Goal: Task Accomplishment & Management: Manage account settings

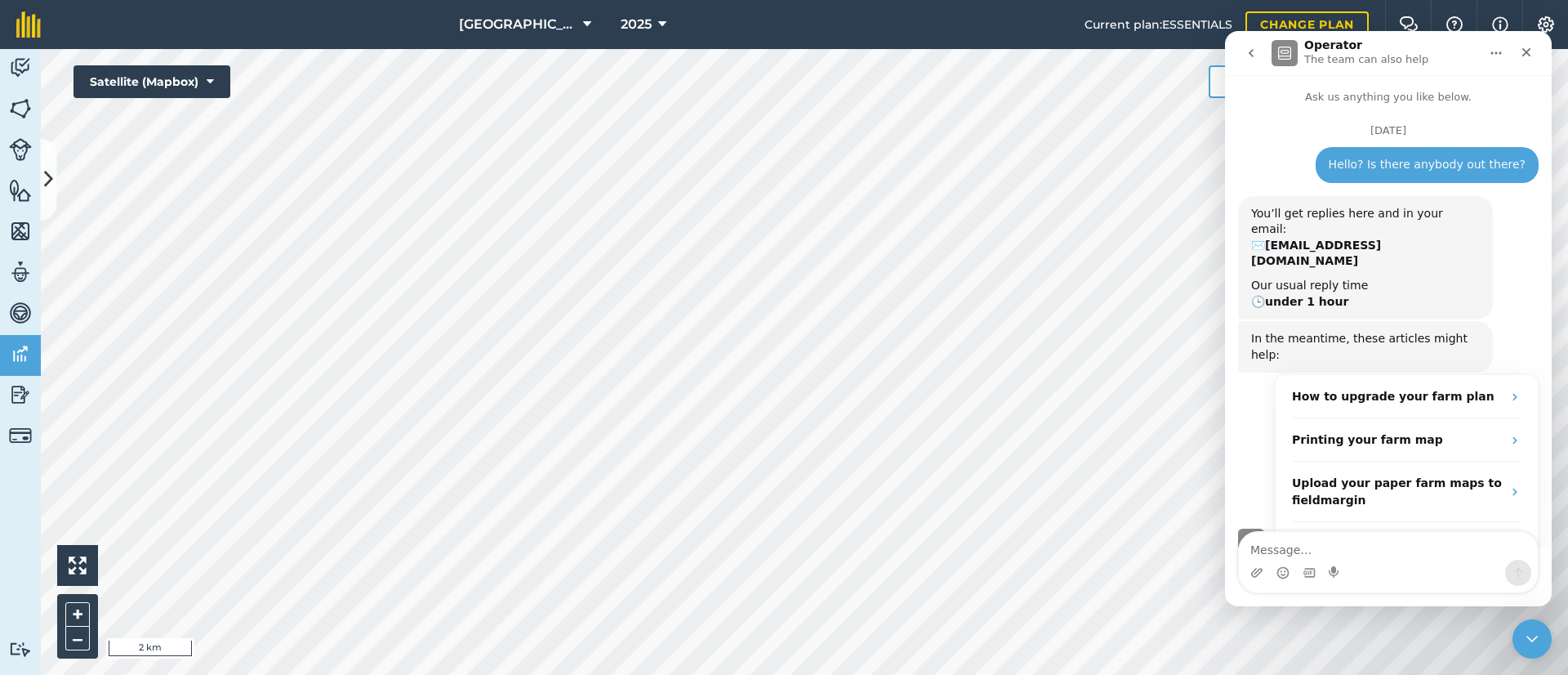
scroll to position [29, 0]
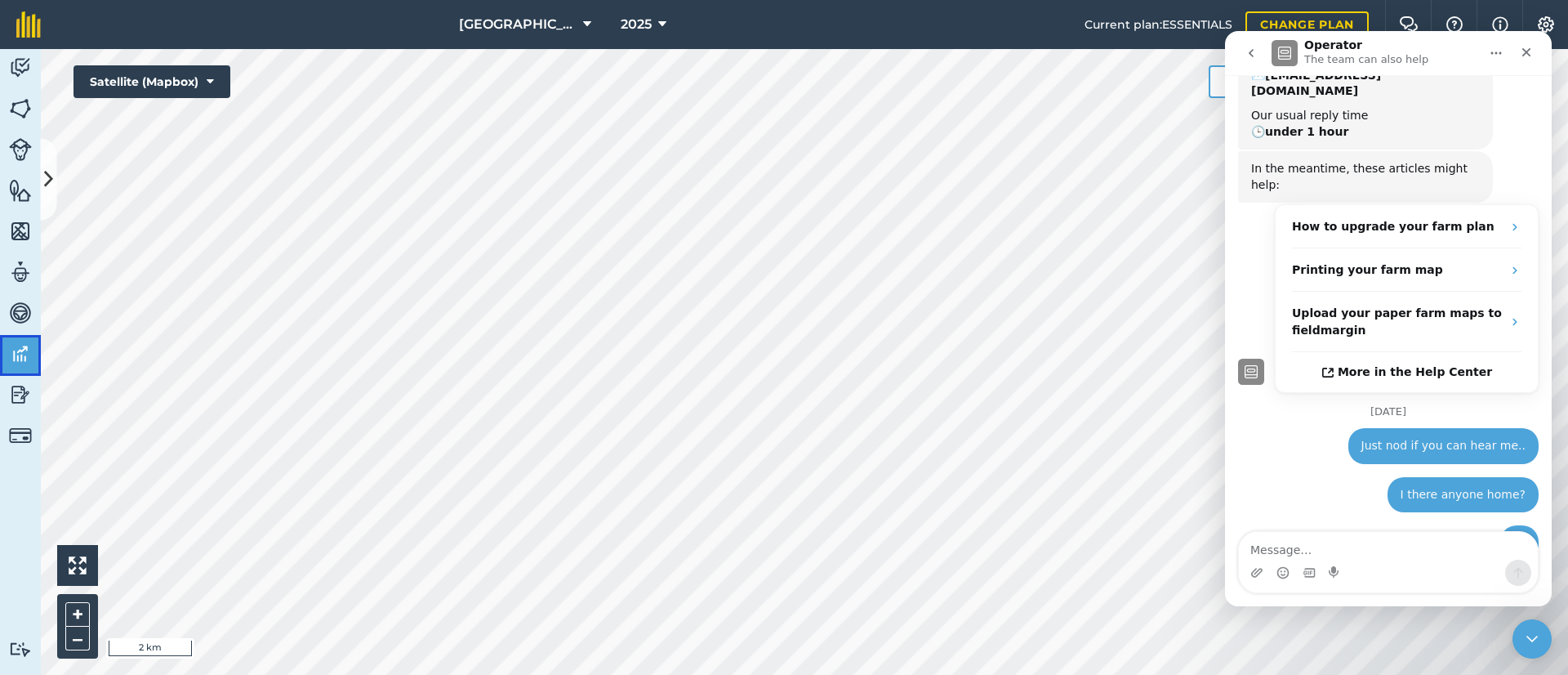
click at [20, 350] on img at bounding box center [20, 353] width 23 height 24
click at [41, 194] on button at bounding box center [49, 180] width 16 height 82
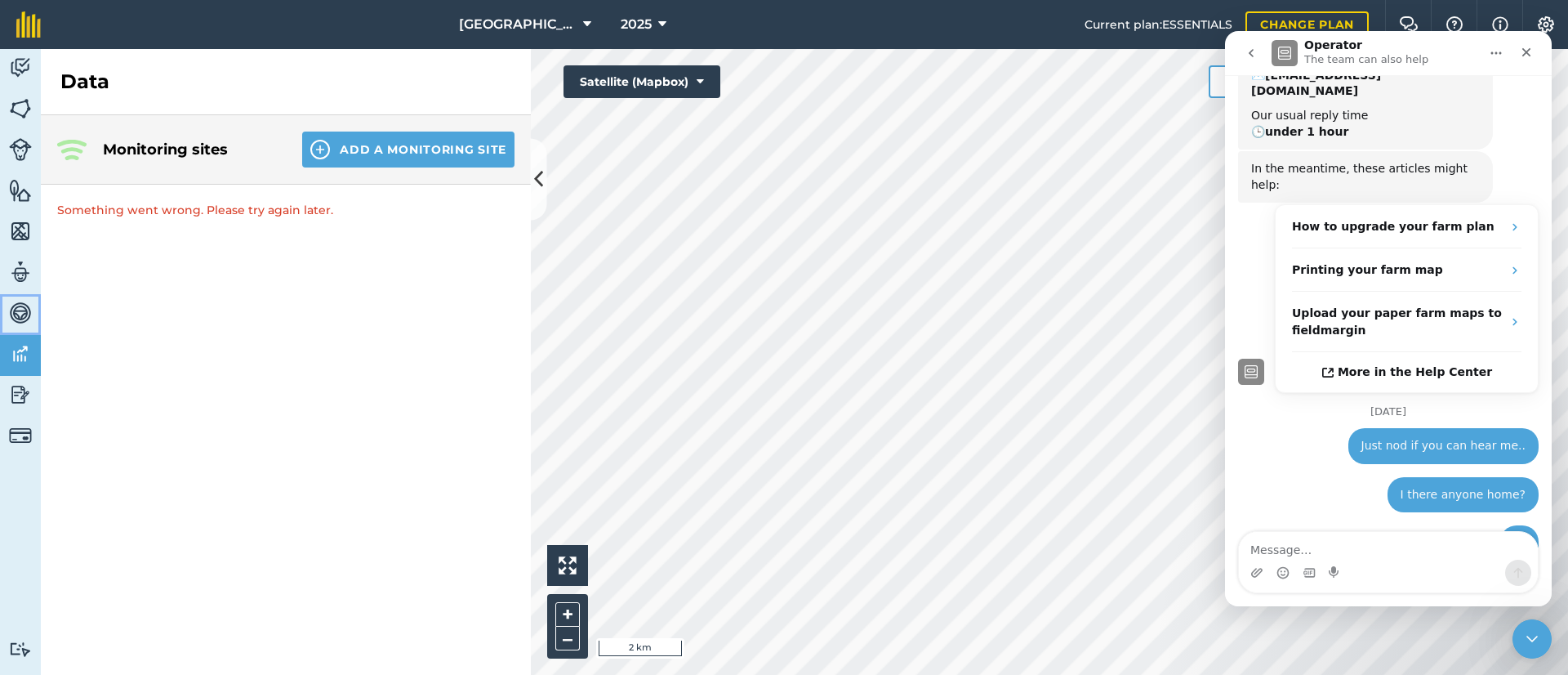
click at [20, 301] on img at bounding box center [20, 313] width 23 height 24
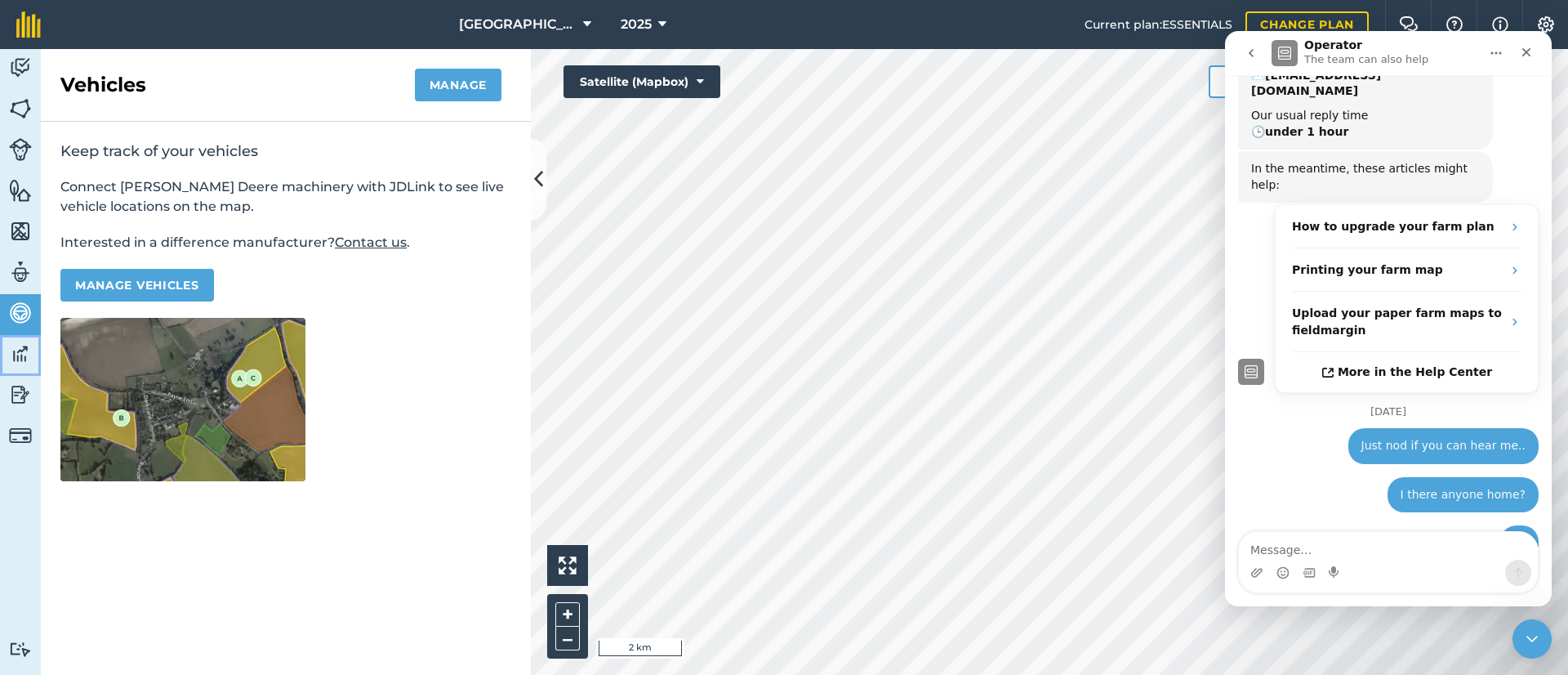
click at [20, 359] on img at bounding box center [20, 353] width 23 height 24
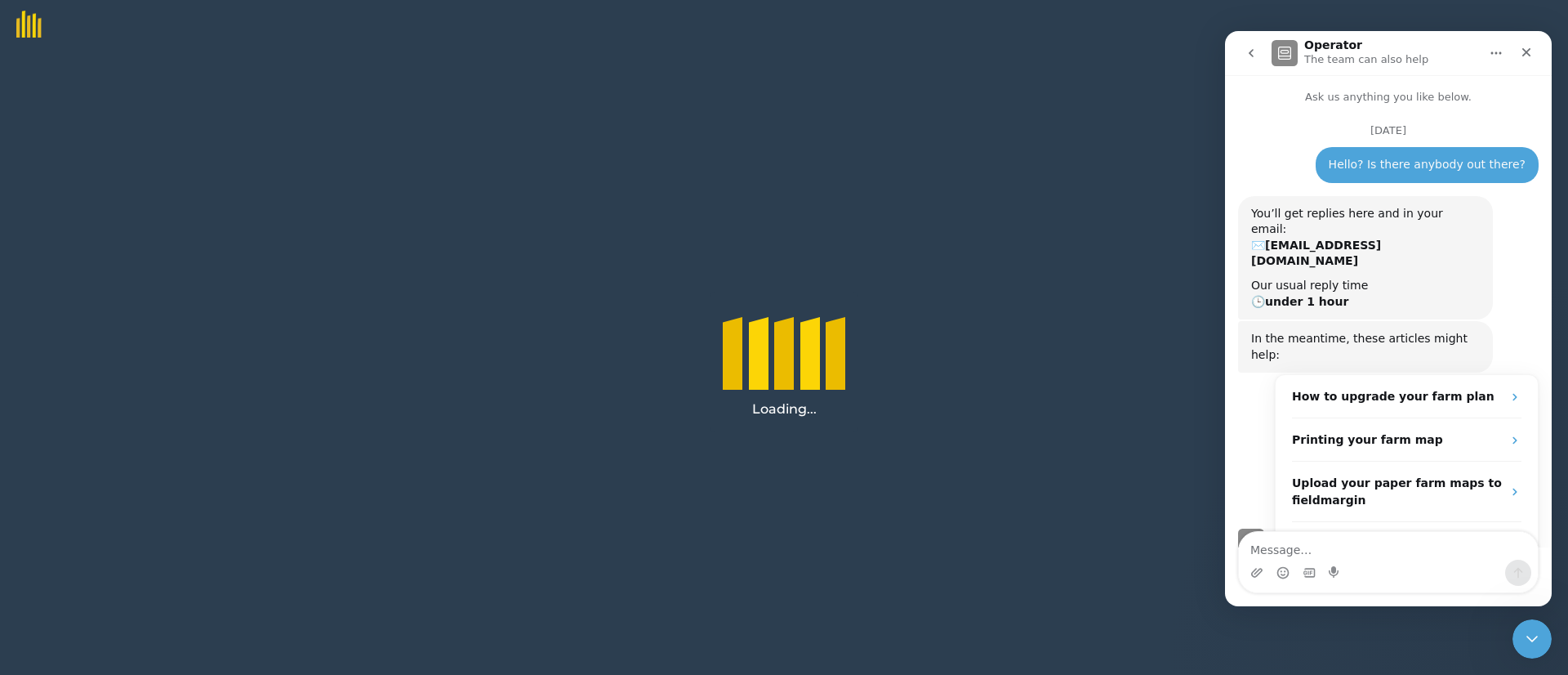
scroll to position [171, 0]
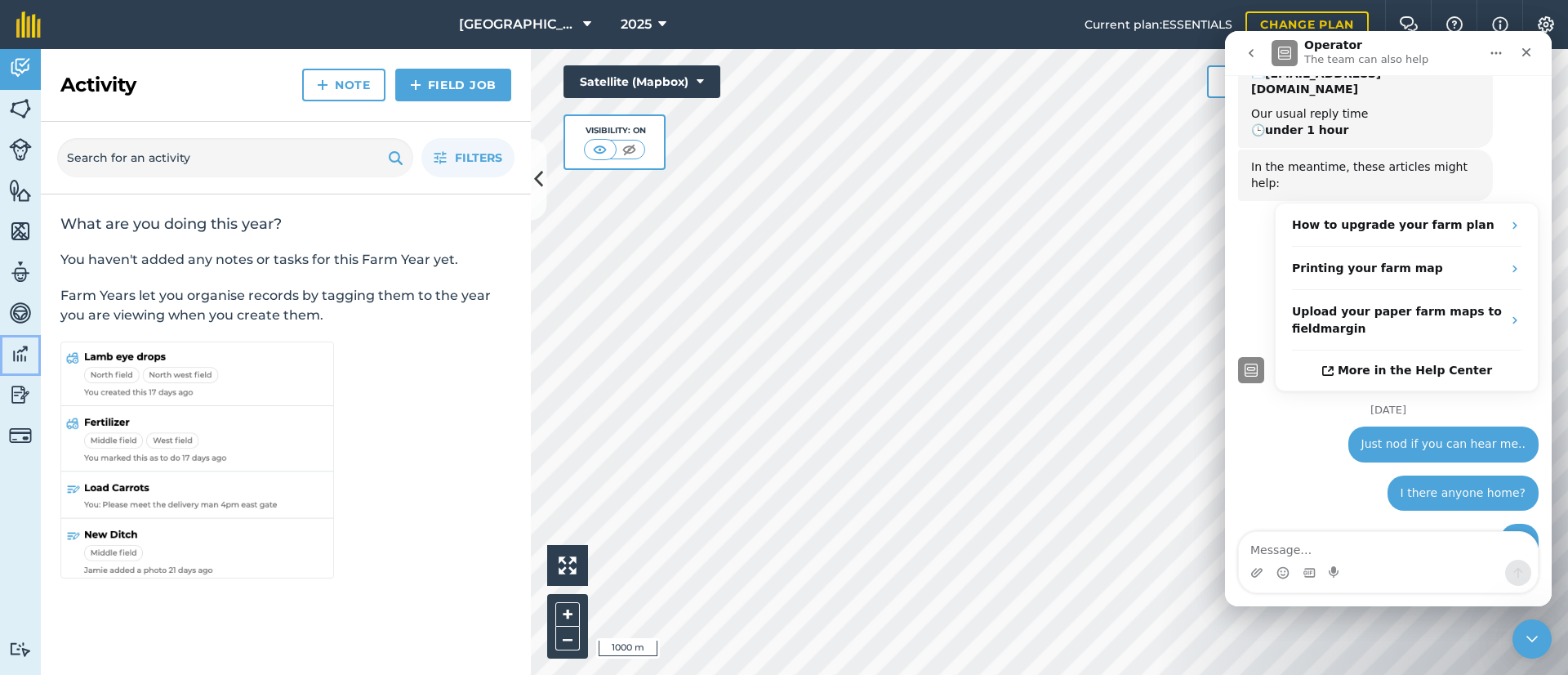
click at [17, 354] on img at bounding box center [20, 353] width 23 height 24
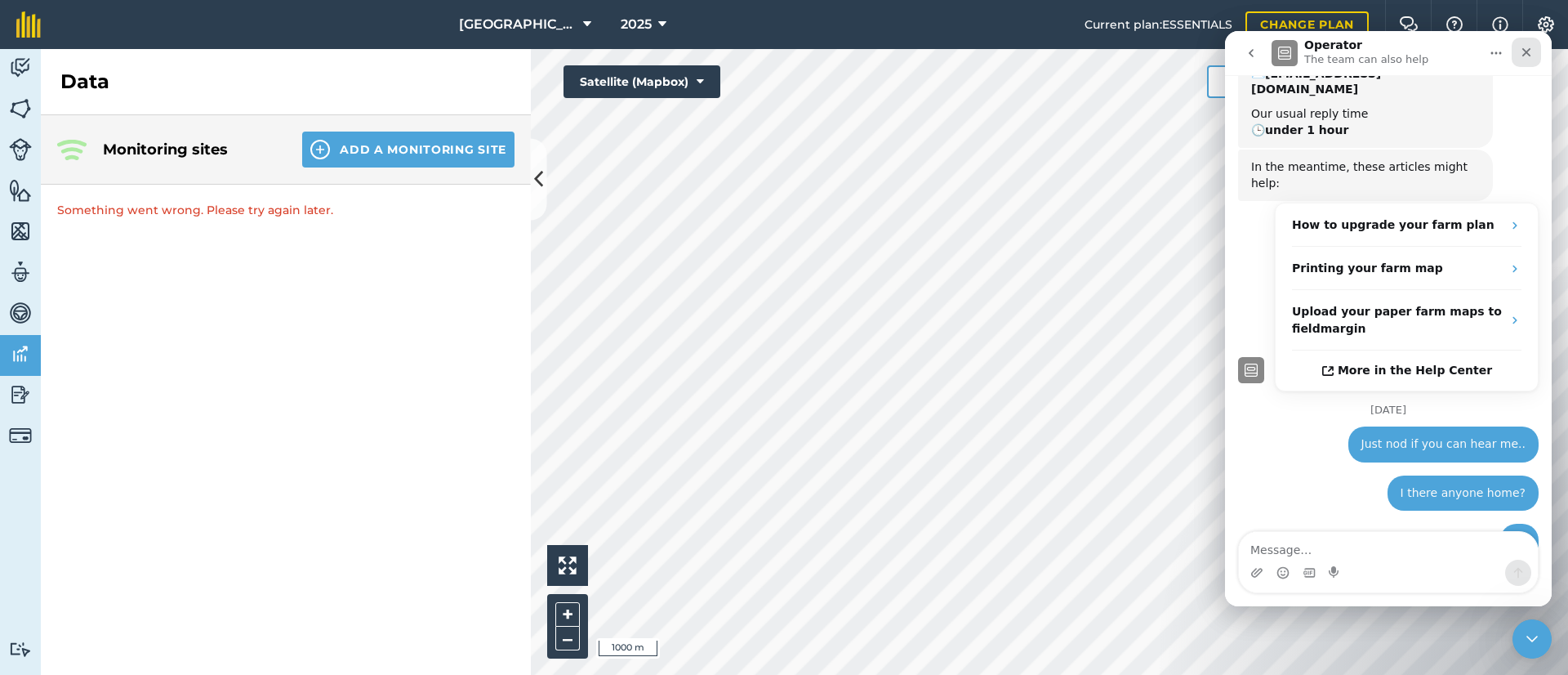
click at [1539, 51] on div "Close" at bounding box center [1526, 52] width 29 height 29
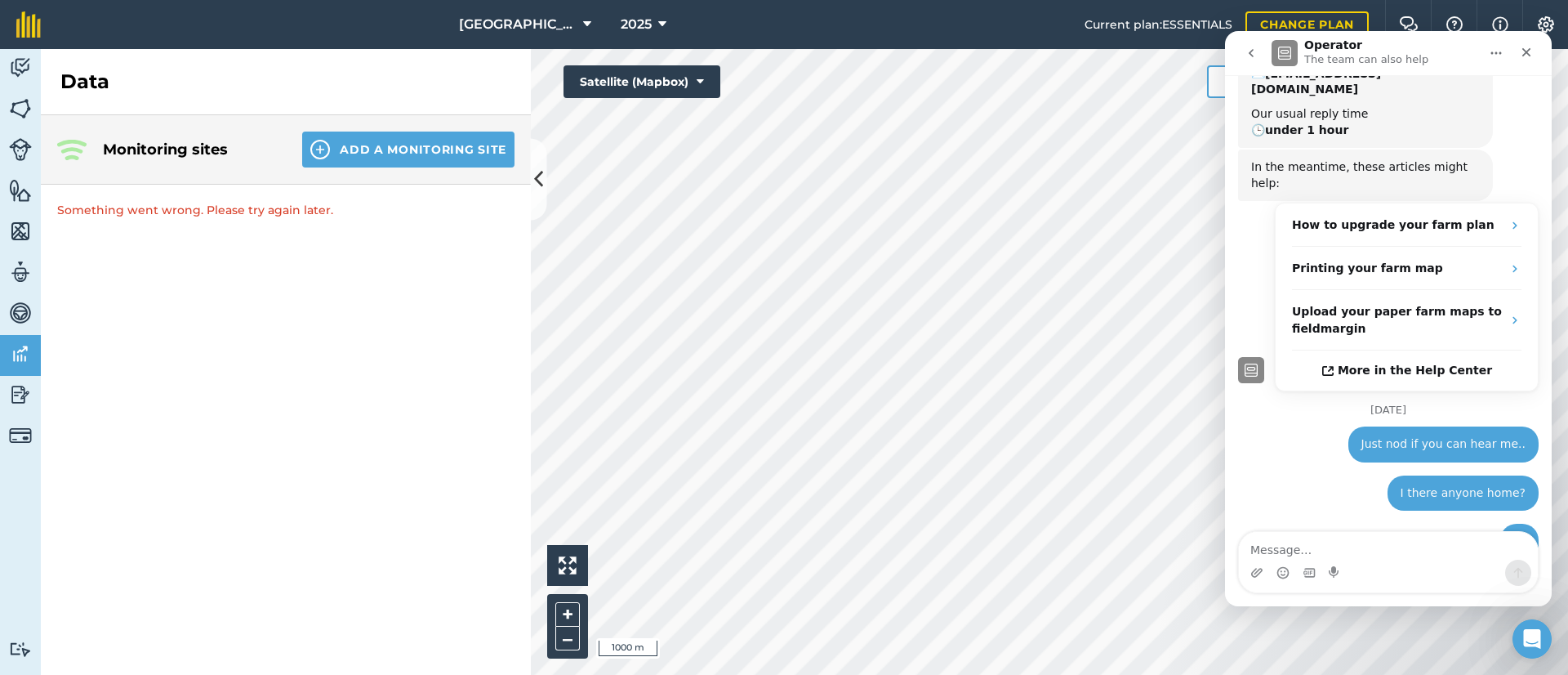
scroll to position [171, 0]
click at [1530, 46] on icon "Close" at bounding box center [1526, 52] width 13 height 13
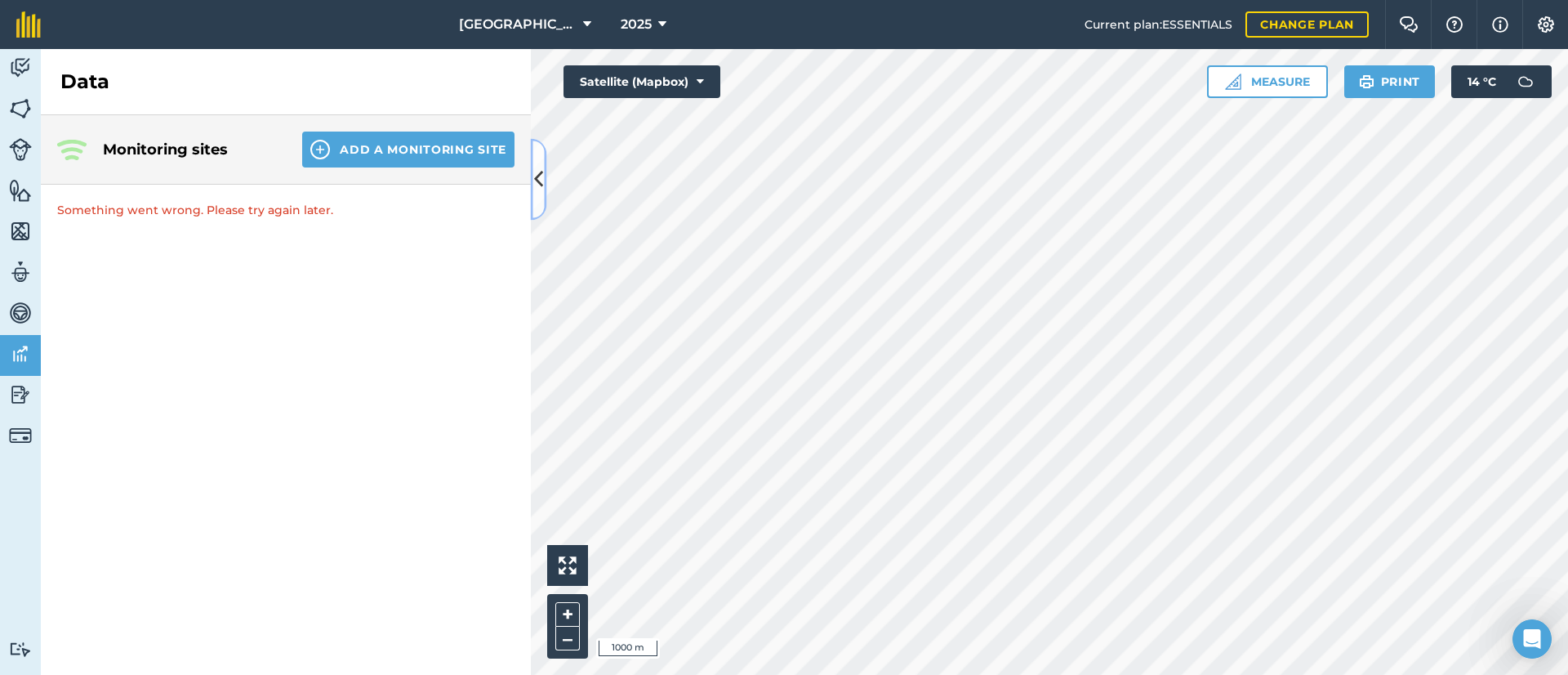
click at [545, 196] on button at bounding box center [539, 180] width 16 height 82
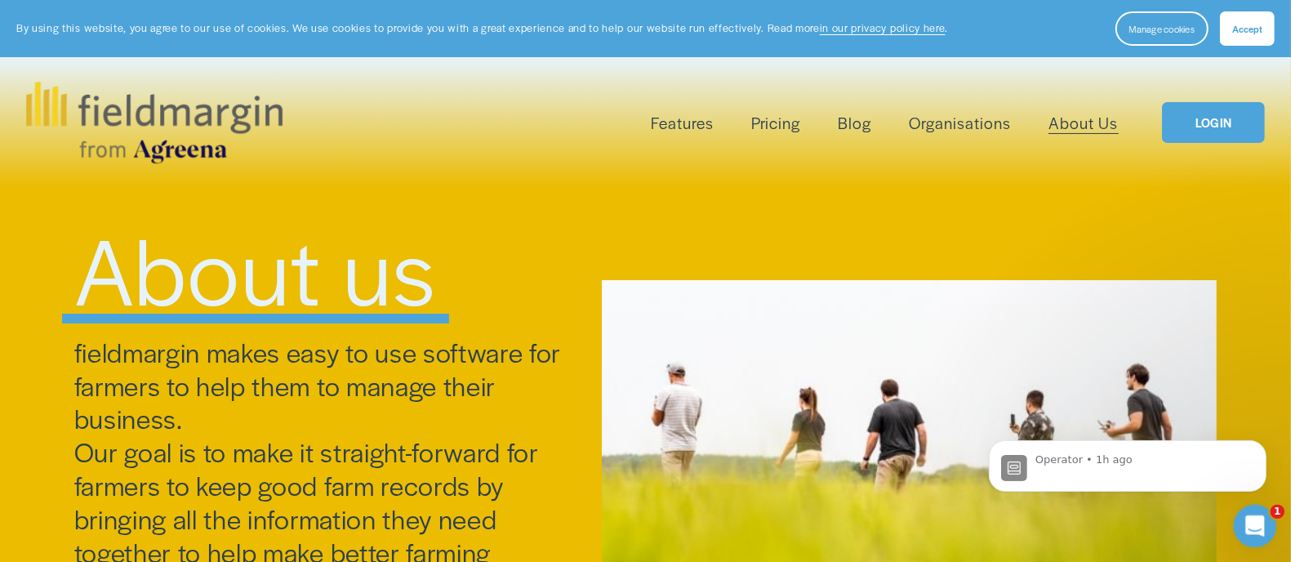
click at [1258, 529] on icon "Open Intercom Messenger" at bounding box center [1253, 523] width 27 height 27
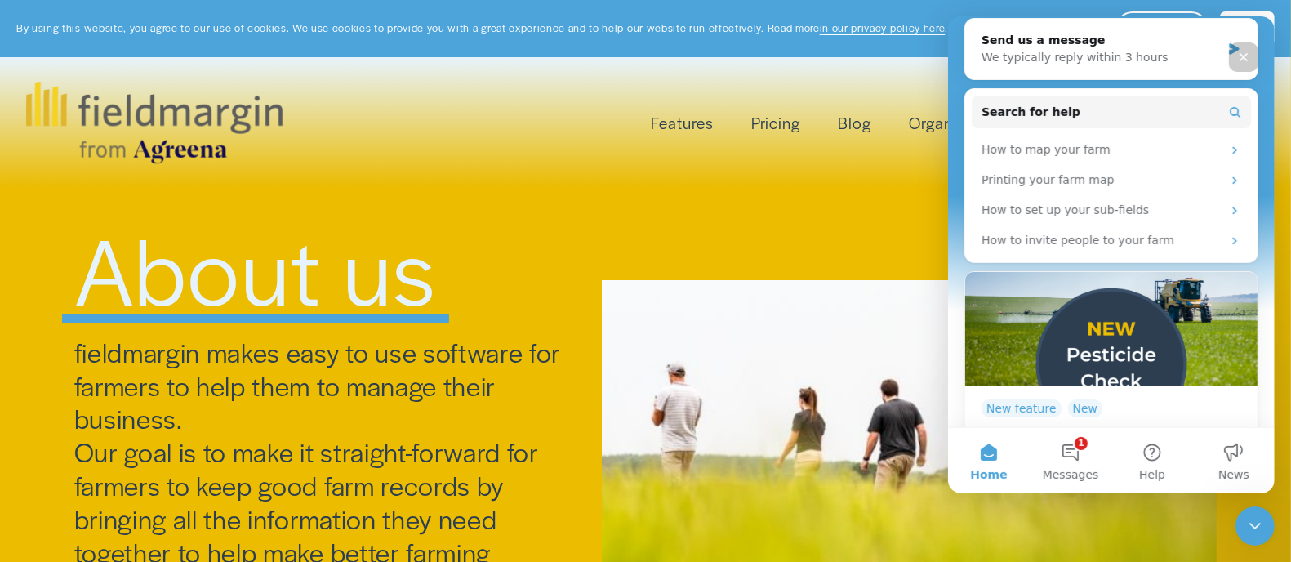
scroll to position [339, 0]
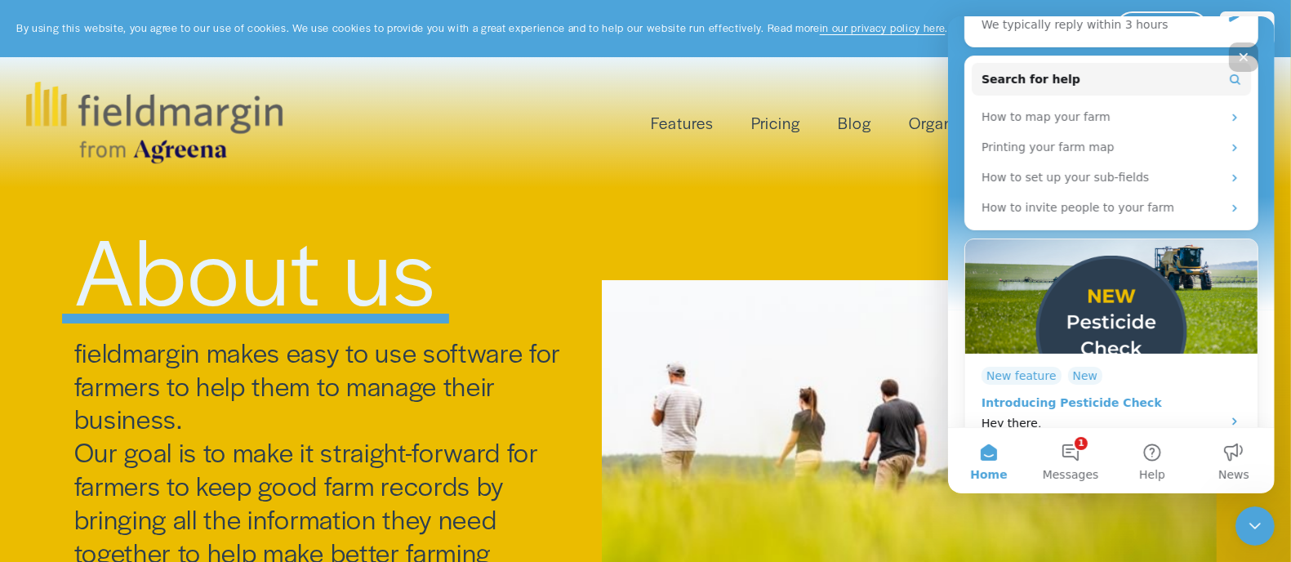
click at [1201, 391] on div "Introducing Pesticide Check Hey there," at bounding box center [1111, 408] width 260 height 47
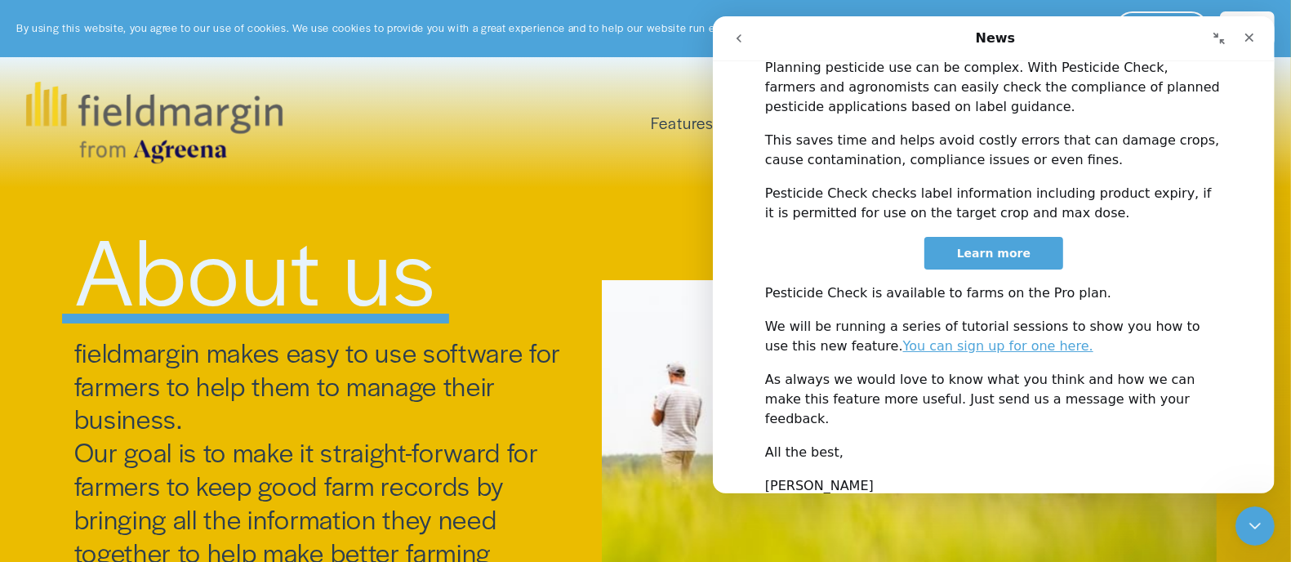
scroll to position [654, 0]
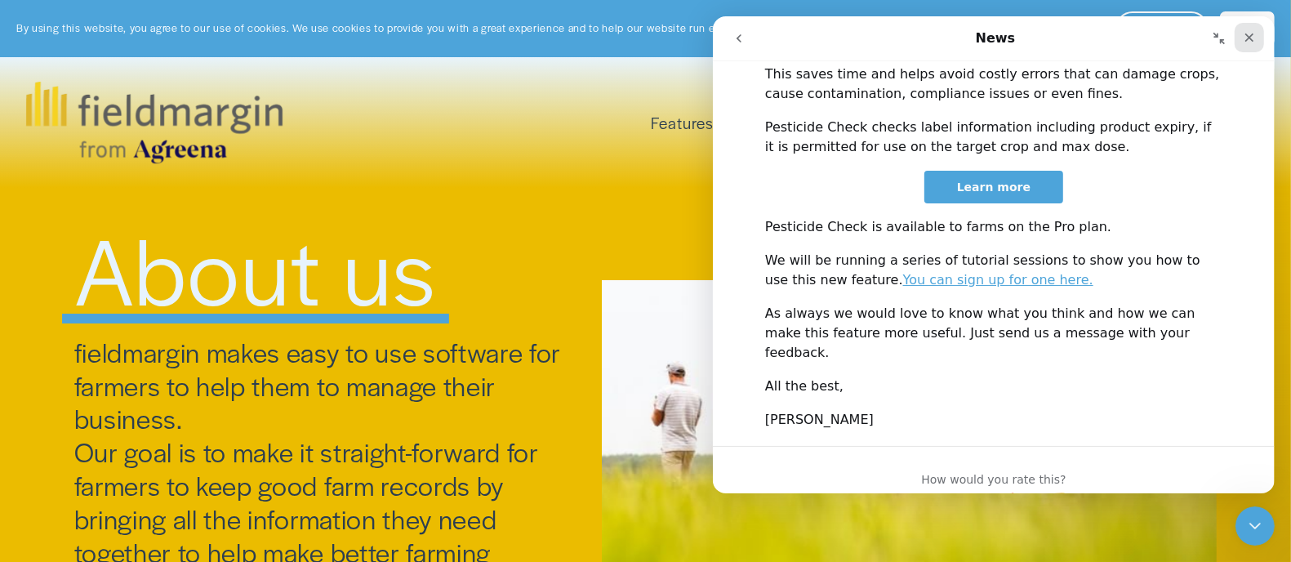
click at [1251, 38] on icon "Close" at bounding box center [1248, 37] width 13 height 13
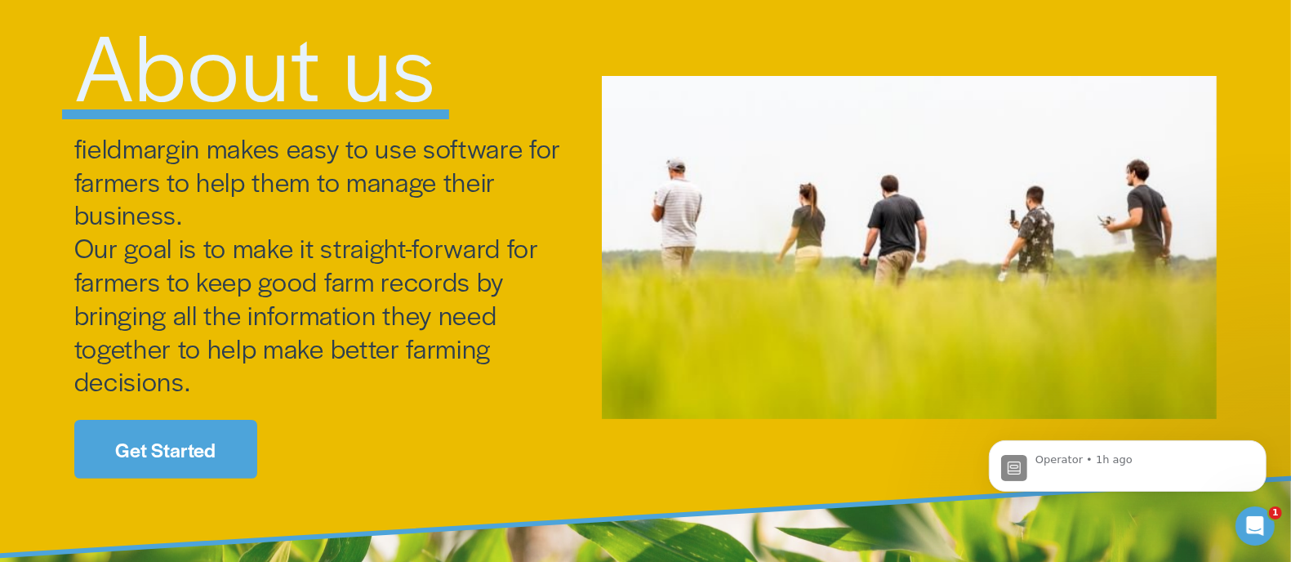
scroll to position [306, 0]
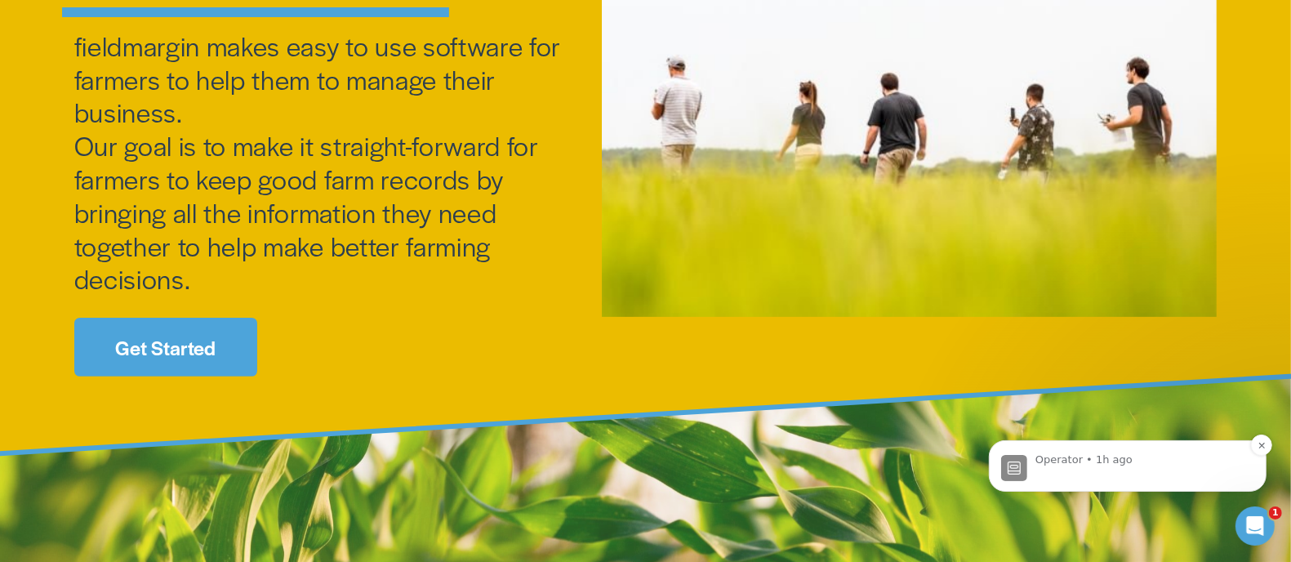
click at [1076, 465] on p "Operator • 1h ago" at bounding box center [1140, 459] width 211 height 15
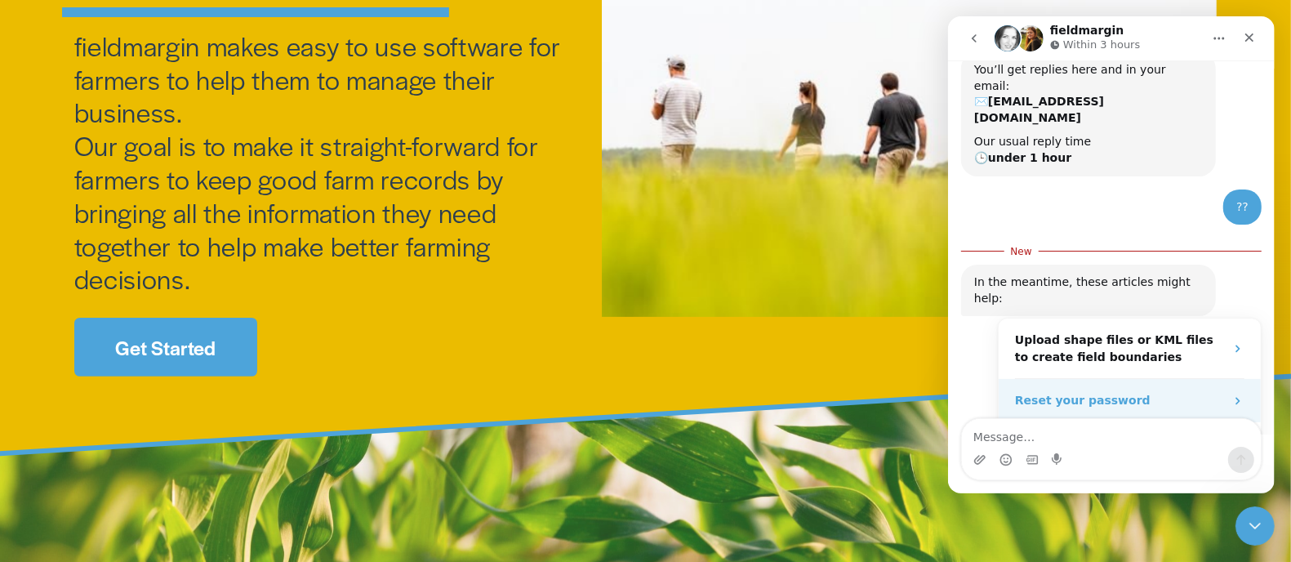
scroll to position [439, 0]
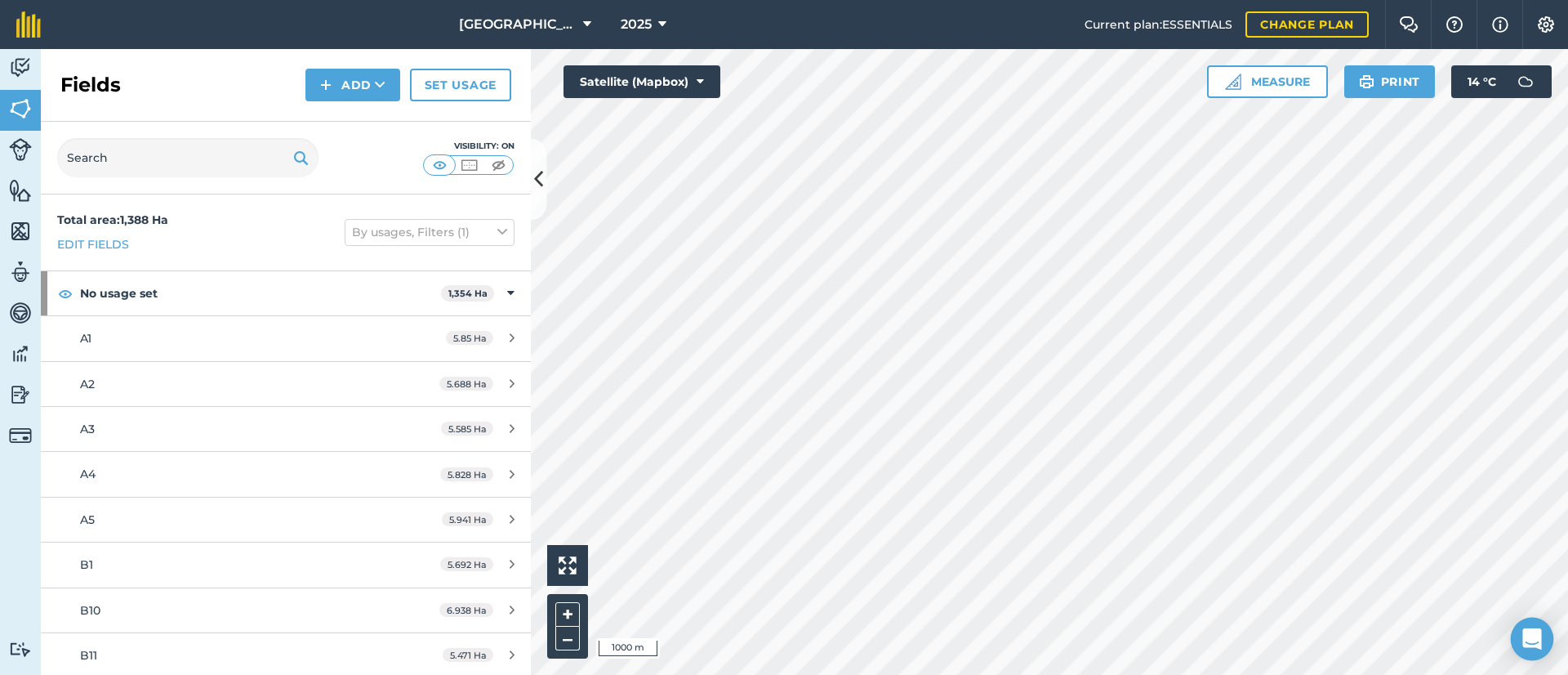
click at [1537, 638] on icon "Open Intercom Messenger" at bounding box center [1531, 638] width 19 height 21
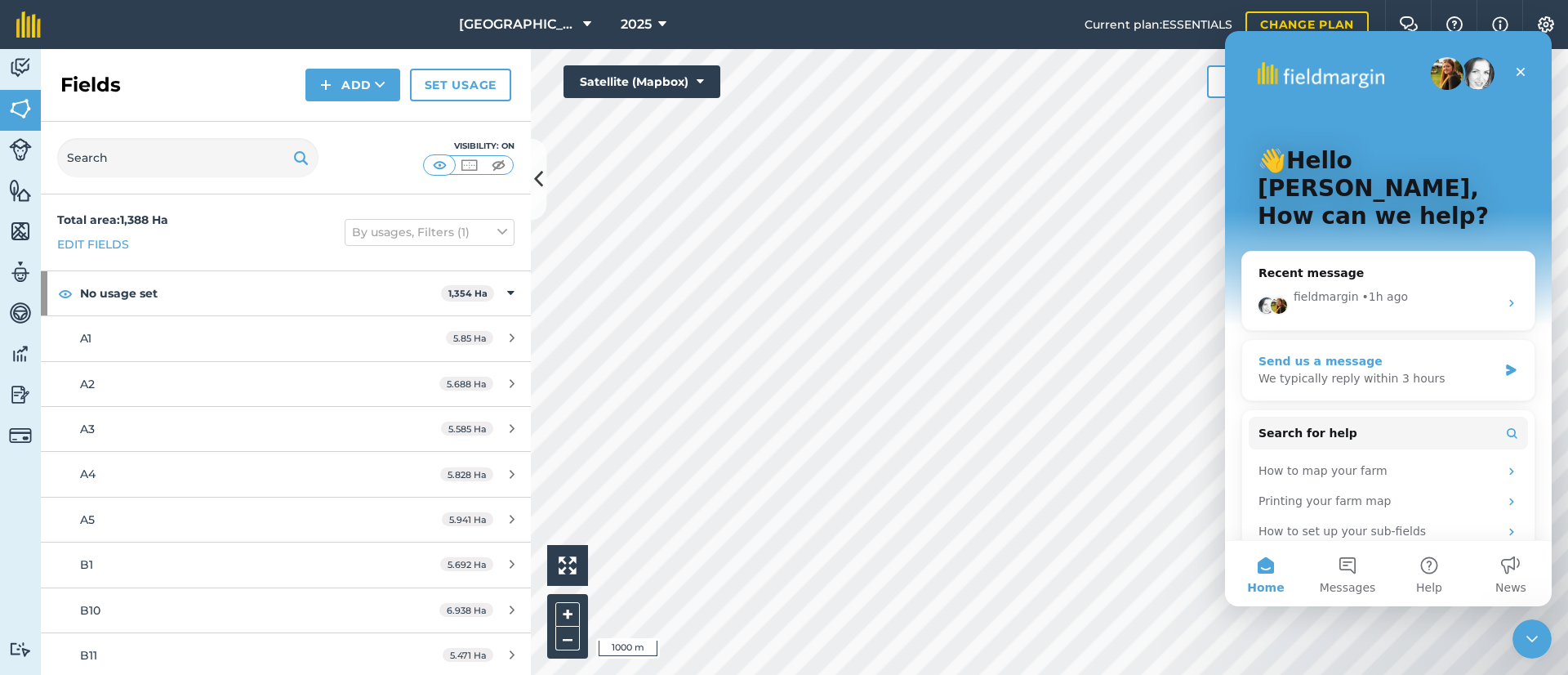
click at [1391, 370] on div "We typically reply within 3 hours" at bounding box center [1377, 378] width 239 height 17
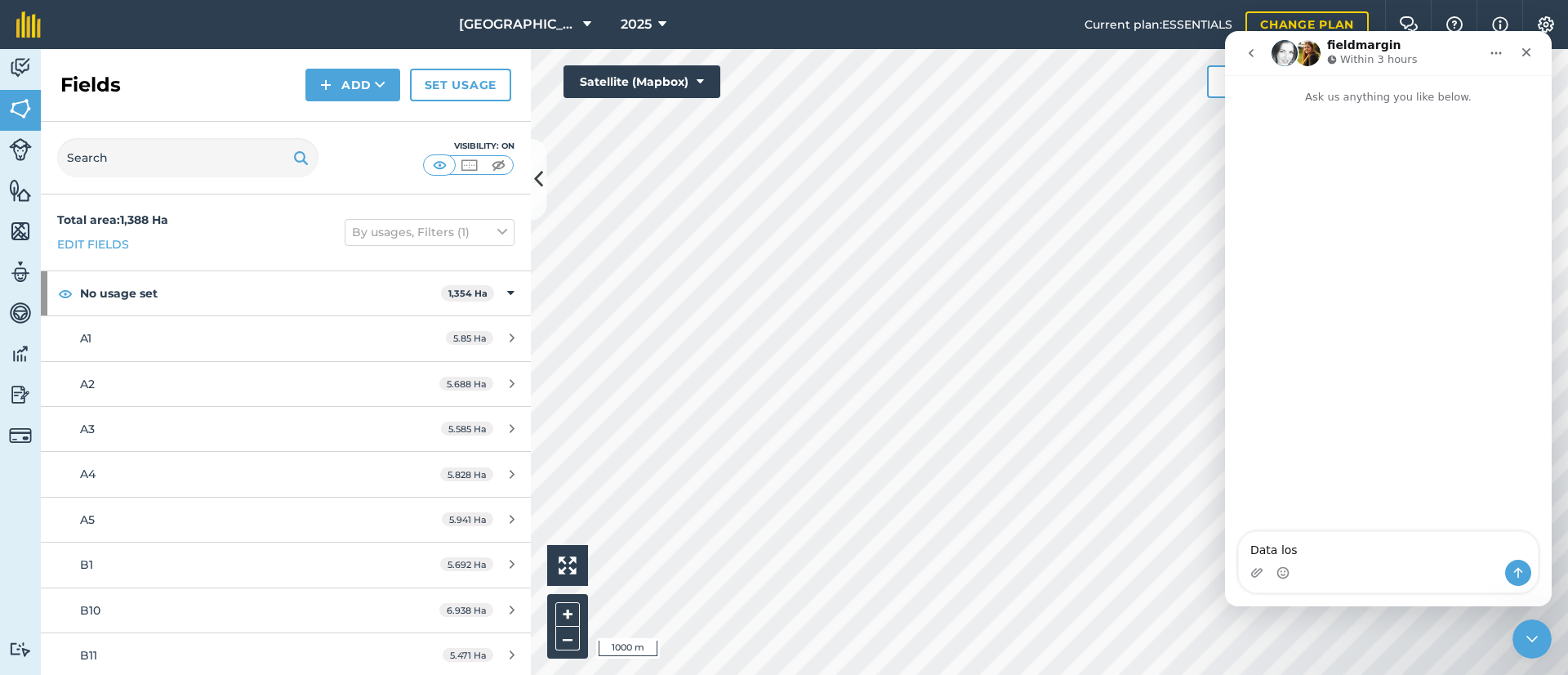
type textarea "Data lost"
click at [16, 353] on img at bounding box center [20, 353] width 23 height 24
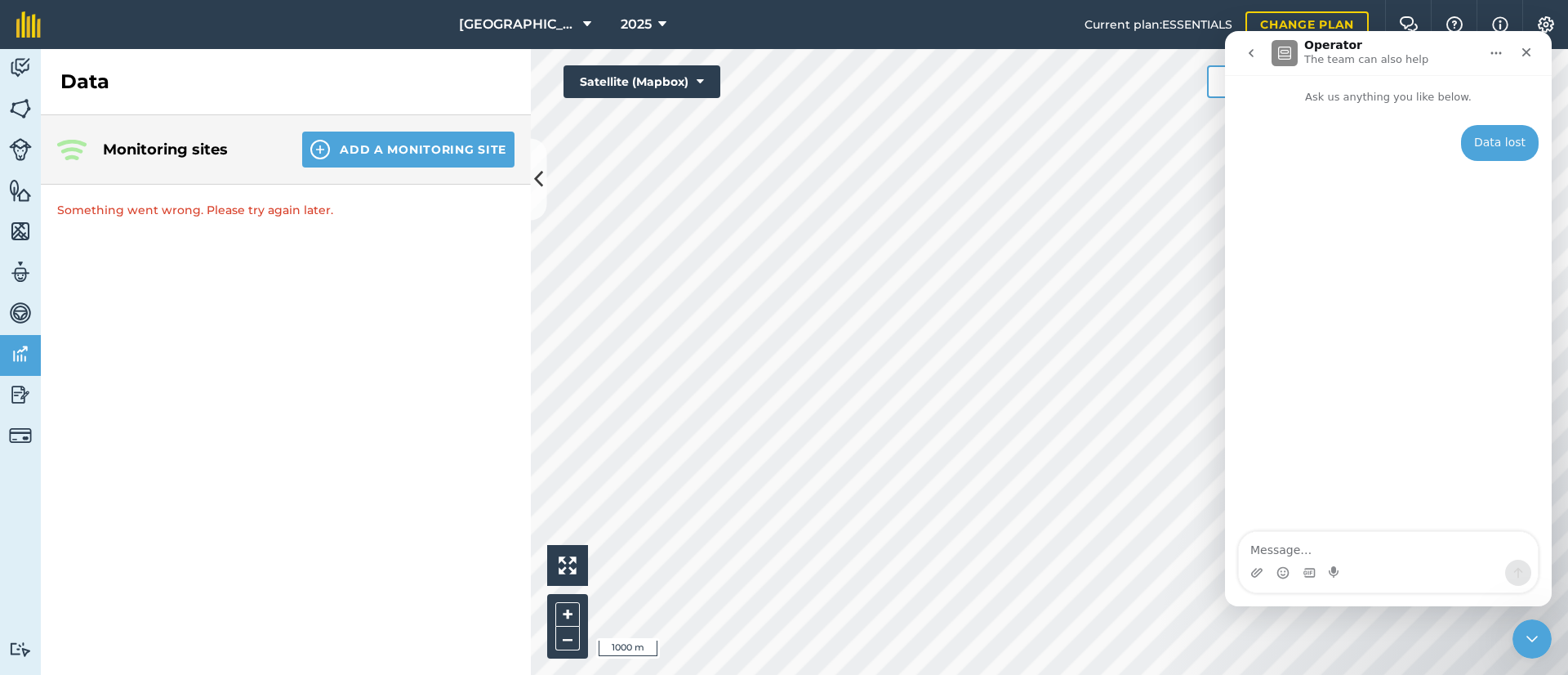
click at [1280, 59] on img "Intercom messenger" at bounding box center [1285, 53] width 26 height 26
click at [1285, 51] on img "Intercom messenger" at bounding box center [1285, 53] width 26 height 26
